Goal: Navigation & Orientation: Find specific page/section

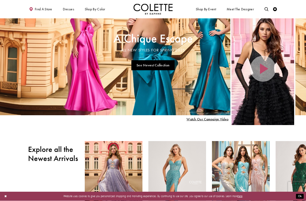
click at [264, 70] on div "Home Page Hero Scroll List" at bounding box center [263, 69] width 63 height 112
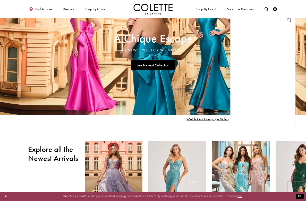
click at [158, 67] on link "Visit A Chique Escape All New Styles For Spring 2025 Page" at bounding box center [153, 52] width 306 height 126
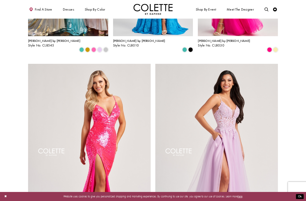
scroll to position [632, 0]
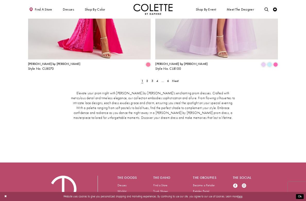
click at [176, 79] on span "Next" at bounding box center [175, 81] width 6 height 4
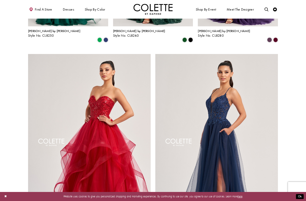
scroll to position [642, 0]
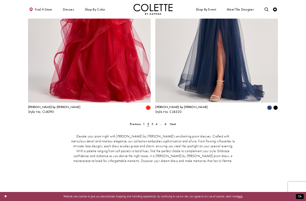
click at [174, 122] on span "Next" at bounding box center [173, 124] width 6 height 4
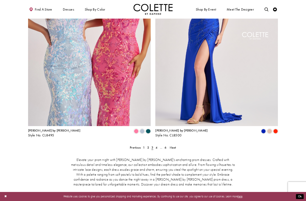
scroll to position [749, 0]
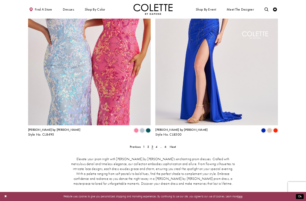
click at [174, 144] on span "Next" at bounding box center [173, 146] width 6 height 4
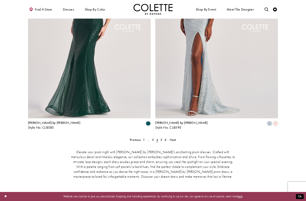
scroll to position [756, 0]
click at [175, 137] on span "Next" at bounding box center [173, 139] width 6 height 4
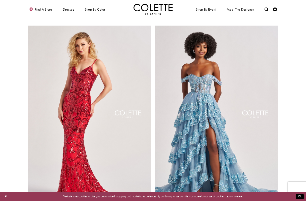
scroll to position [670, 0]
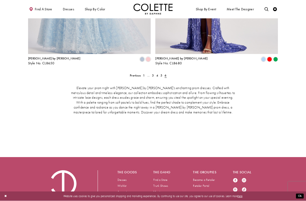
scroll to position [675, 0]
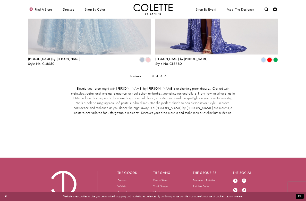
click at [125, 178] on link "Dresses" at bounding box center [122, 180] width 9 height 4
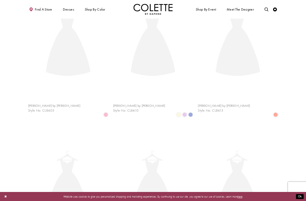
scroll to position [100, 0]
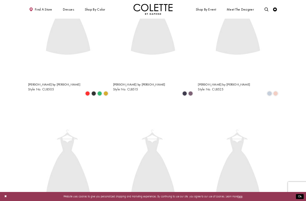
scroll to position [100, 0]
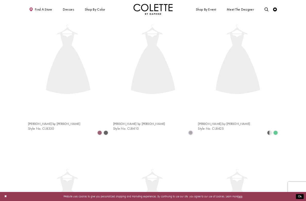
scroll to position [100, 0]
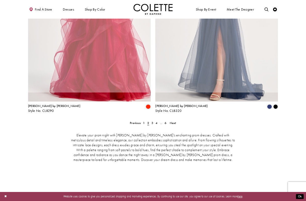
scroll to position [100, 0]
